Goal: Task Accomplishment & Management: Manage account settings

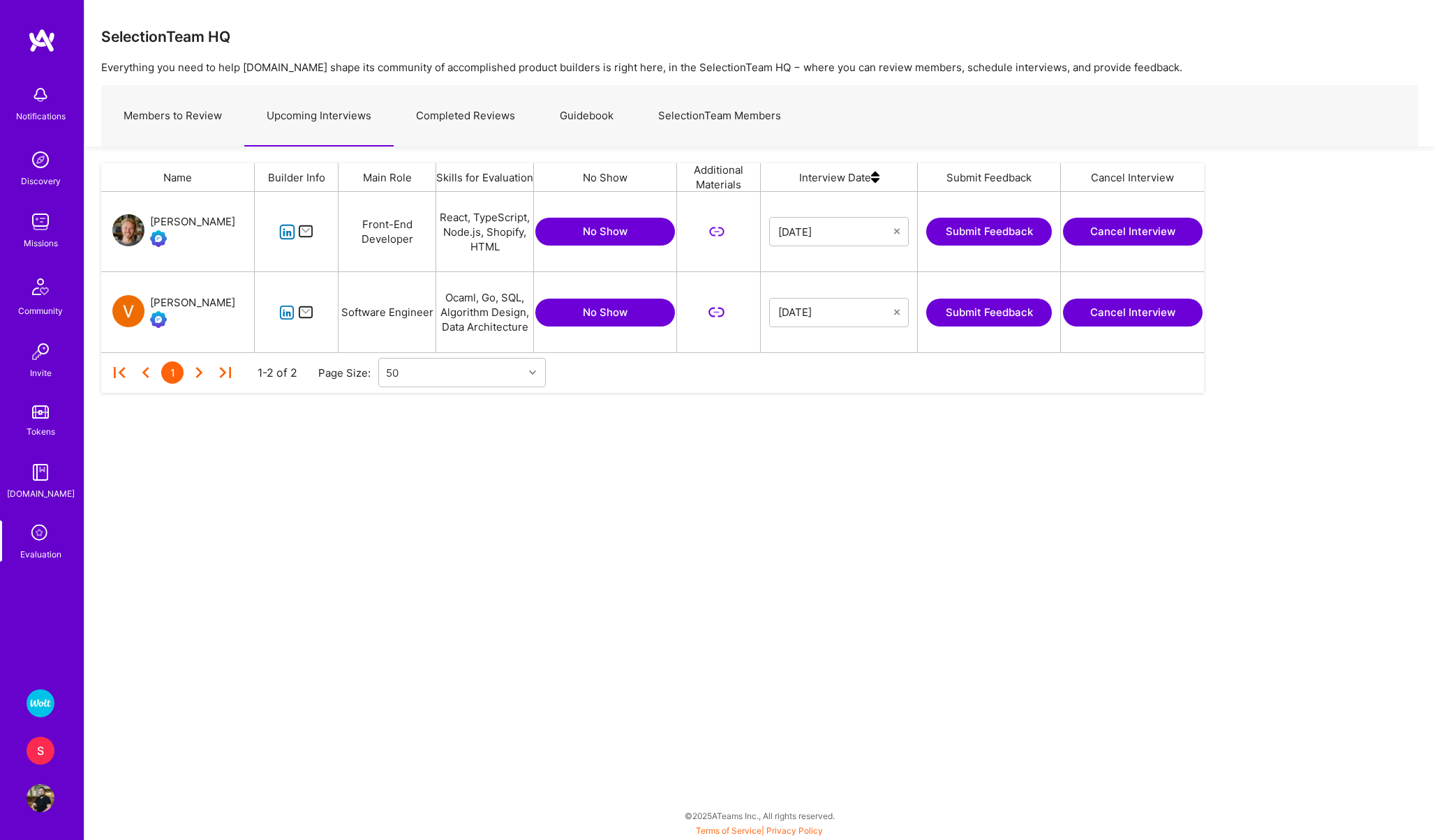
scroll to position [160, 1103]
click at [44, 800] on img at bounding box center [40, 798] width 28 height 28
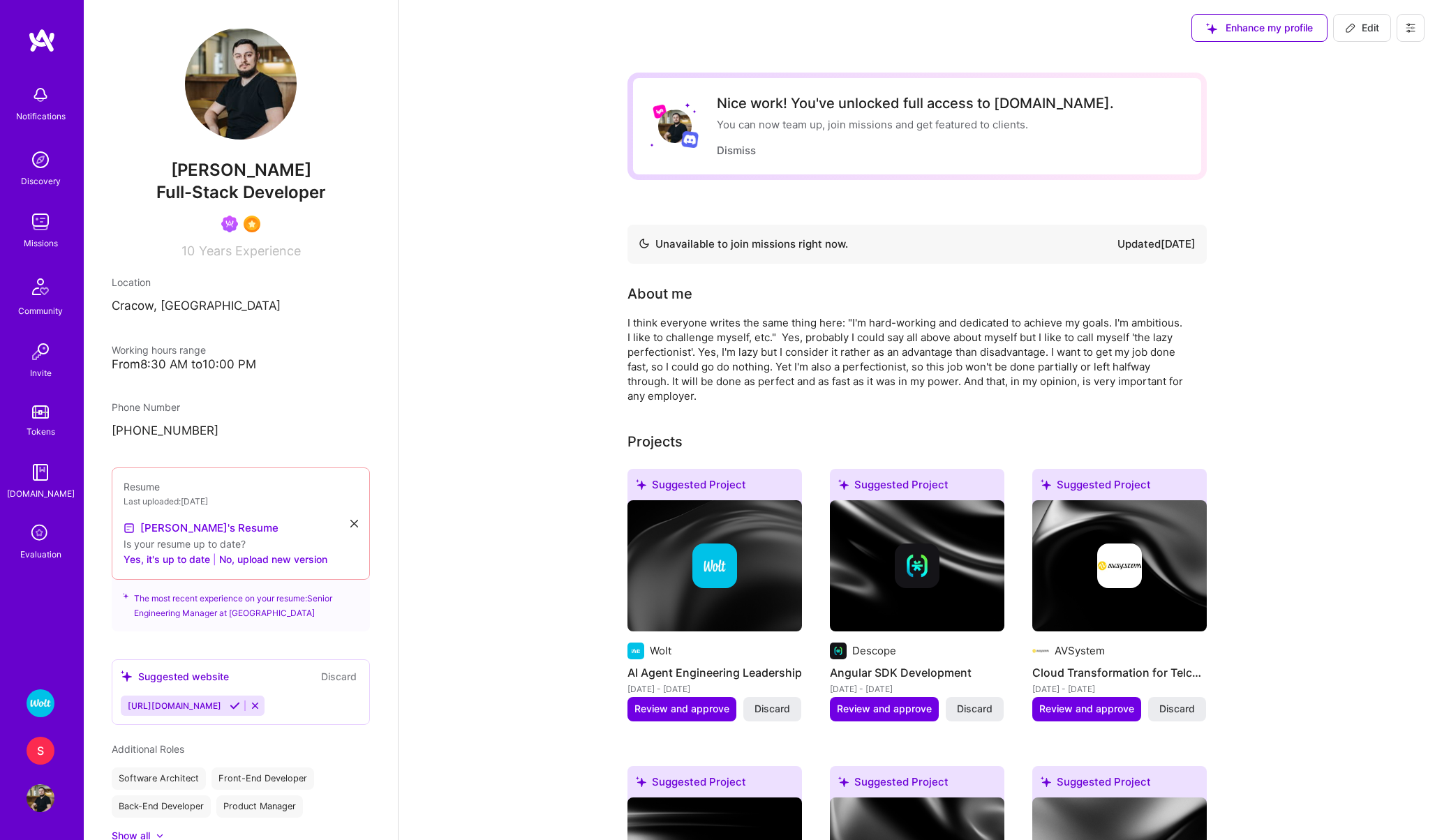
click at [1416, 30] on button at bounding box center [1410, 28] width 28 height 28
click at [1335, 70] on button "Settings" at bounding box center [1372, 60] width 105 height 36
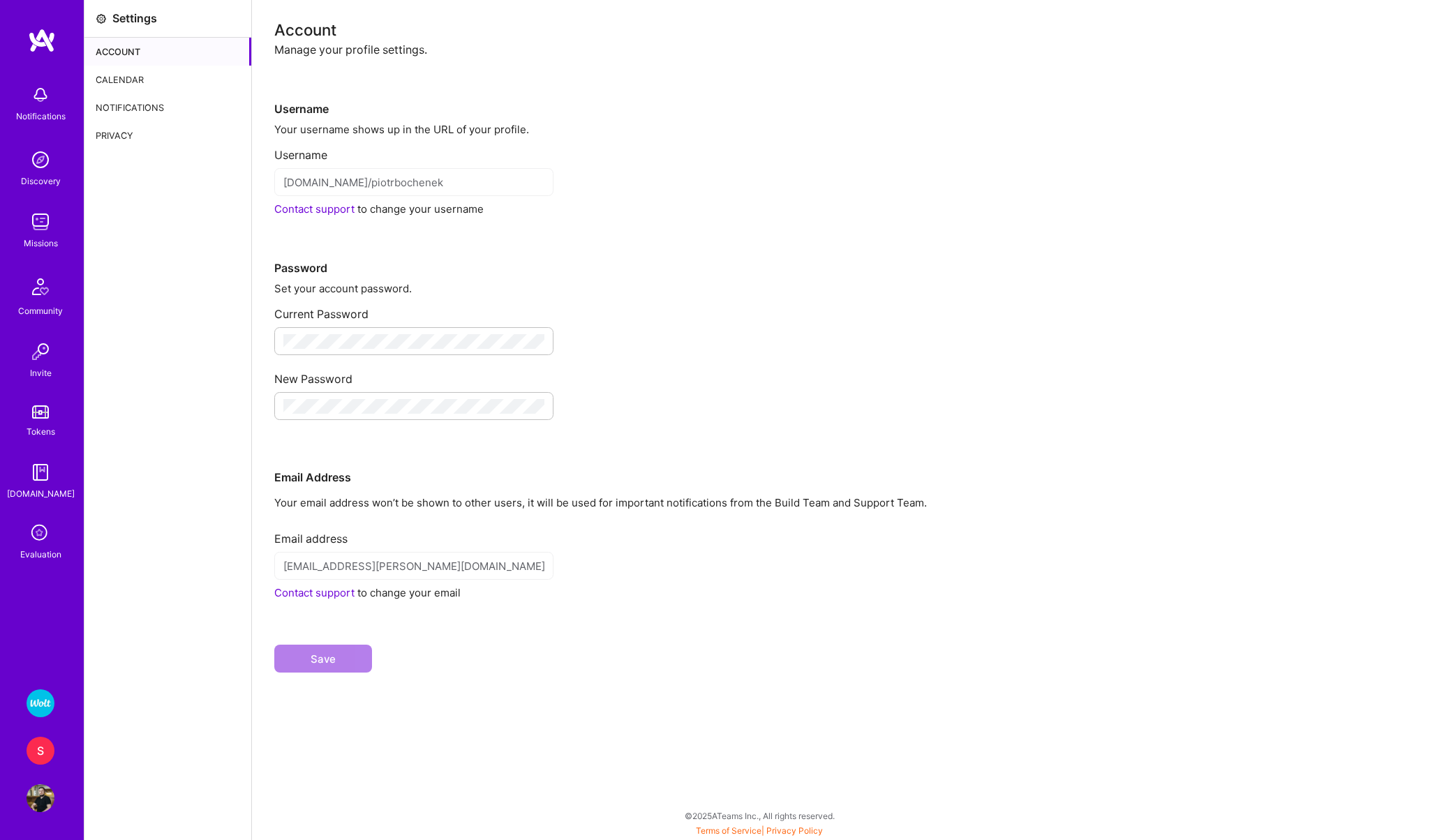
click at [112, 76] on div "Calendar" at bounding box center [168, 79] width 167 height 28
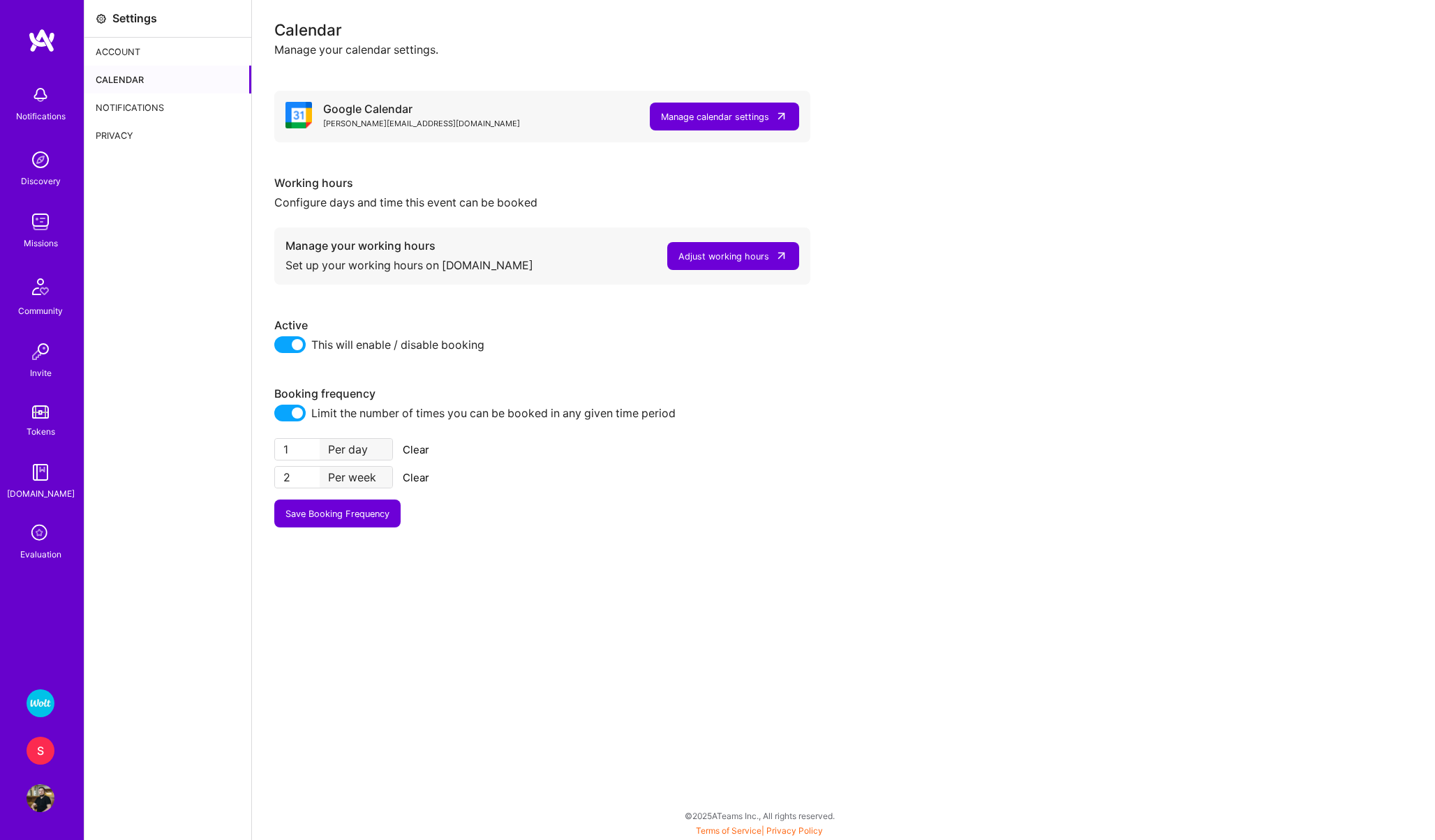
click at [704, 251] on div "Adjust working hours" at bounding box center [723, 257] width 91 height 15
